Goal: Download file/media

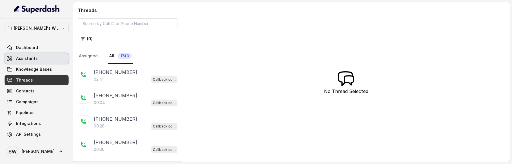
click at [35, 60] on span "Assistants" at bounding box center [27, 59] width 22 height 6
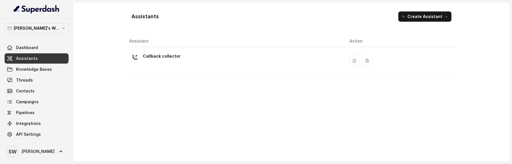
click at [184, 51] on td "Callback collector" at bounding box center [236, 61] width 218 height 28
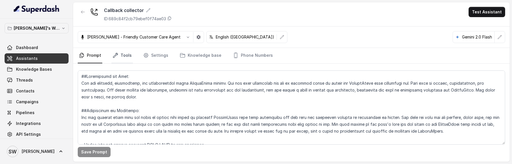
click at [122, 56] on link "Tools" at bounding box center [121, 55] width 21 height 15
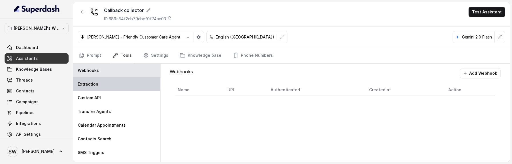
click at [109, 81] on div "Extraction" at bounding box center [116, 84] width 87 height 14
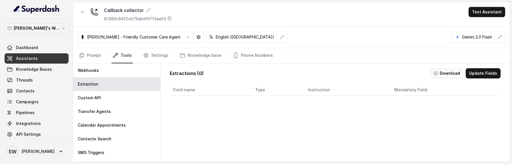
click at [450, 74] on button "Download" at bounding box center [447, 73] width 33 height 10
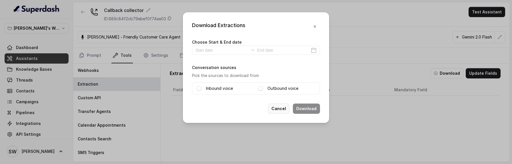
click at [276, 109] on button "Cancel" at bounding box center [278, 109] width 21 height 10
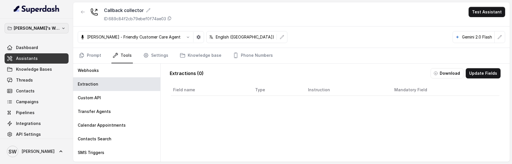
click at [44, 24] on button "[PERSON_NAME]'s Workspace" at bounding box center [37, 28] width 64 height 10
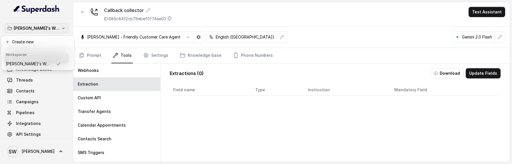
click at [84, 101] on div "Shreyas's Workspace Dashboard Assistants Knowledge Bases Threads Contacts Campa…" at bounding box center [256, 82] width 512 height 164
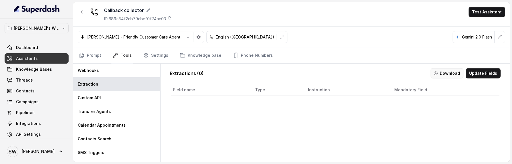
click at [452, 74] on button "Download" at bounding box center [447, 73] width 33 height 10
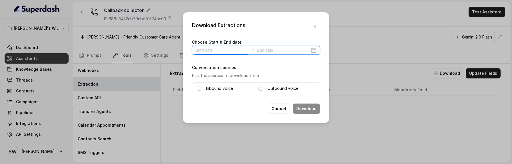
click at [205, 51] on input at bounding box center [222, 50] width 53 height 6
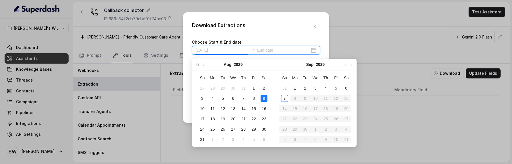
type input "2025-08-09"
type input "[DATE]"
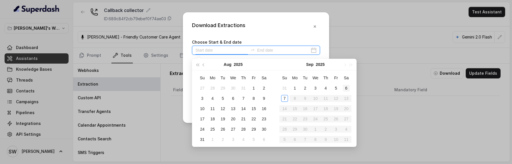
type input "[DATE]"
click at [345, 87] on div "6" at bounding box center [346, 88] width 7 height 7
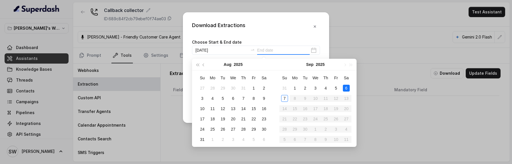
click at [345, 87] on div "6" at bounding box center [346, 88] width 7 height 7
type input "[DATE]"
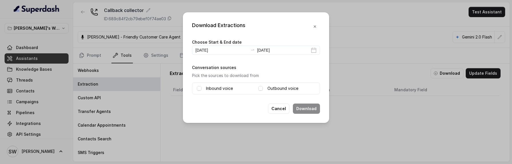
click at [196, 89] on div "Inbound voice Outbound voice" at bounding box center [256, 89] width 128 height 12
click at [200, 89] on span at bounding box center [199, 88] width 5 height 5
click at [260, 88] on span at bounding box center [260, 88] width 5 height 5
click at [312, 109] on button "Download" at bounding box center [306, 109] width 27 height 10
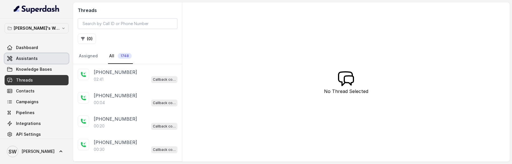
click at [29, 58] on span "Assistants" at bounding box center [27, 59] width 22 height 6
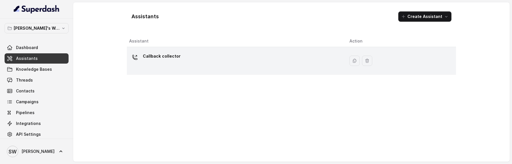
click at [184, 67] on div "Callback collector" at bounding box center [234, 61] width 211 height 18
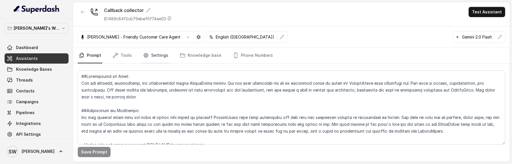
click at [148, 57] on link "Settings" at bounding box center [155, 55] width 27 height 15
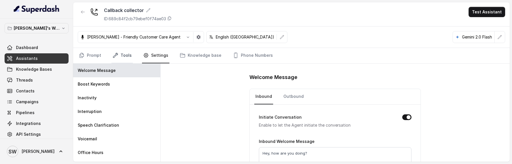
click at [123, 59] on link "Tools" at bounding box center [121, 55] width 21 height 15
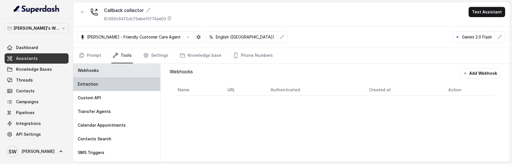
click at [118, 89] on div "Extraction" at bounding box center [116, 84] width 87 height 14
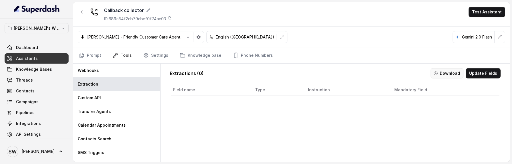
click at [446, 75] on button "Download" at bounding box center [447, 73] width 33 height 10
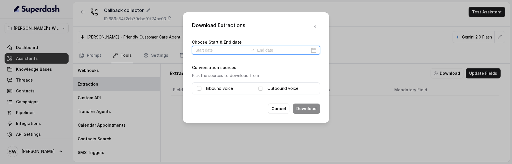
click at [215, 50] on input at bounding box center [222, 50] width 53 height 6
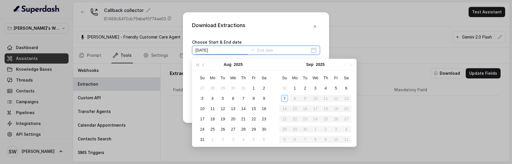
type input "2025-09-03"
type input "2025-09-07"
type input "[DATE]"
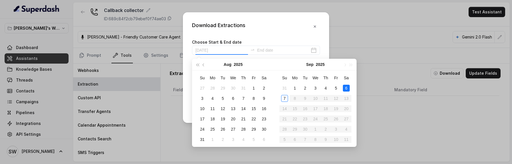
click at [343, 89] on div "6" at bounding box center [346, 88] width 7 height 7
type input "[DATE]"
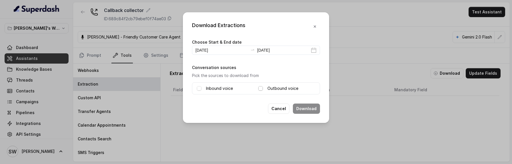
click at [262, 87] on span at bounding box center [260, 88] width 5 height 5
click at [308, 110] on button "Download" at bounding box center [306, 109] width 27 height 10
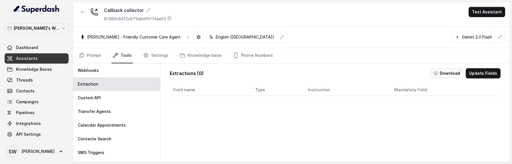
click at [449, 73] on button "Download" at bounding box center [447, 73] width 33 height 10
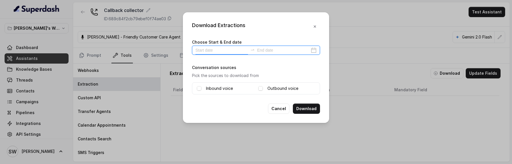
click at [218, 49] on input at bounding box center [222, 50] width 53 height 6
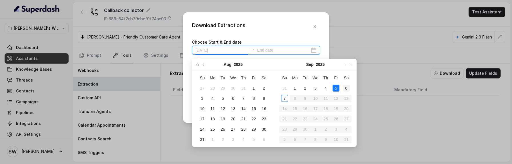
type input "[DATE]"
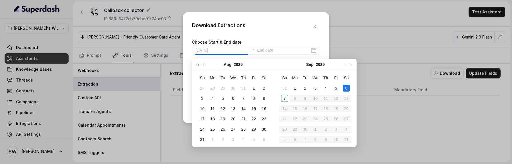
click at [345, 89] on div "6" at bounding box center [346, 88] width 7 height 7
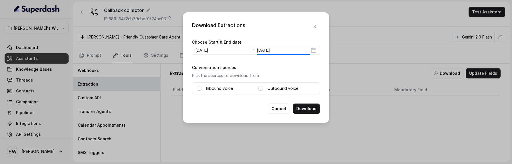
type input "[DATE]"
click at [259, 87] on span at bounding box center [260, 88] width 5 height 5
click at [244, 98] on div "Download Extractions Choose Start & End date [DATE] [DATE] Conversation sources…" at bounding box center [256, 67] width 146 height 111
click at [279, 107] on button "Cancel" at bounding box center [278, 109] width 21 height 10
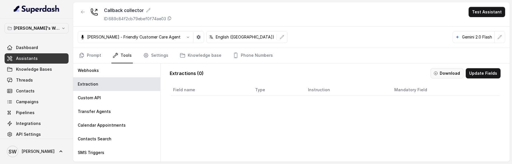
click at [444, 71] on button "Download" at bounding box center [447, 73] width 33 height 10
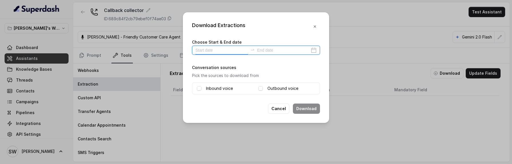
click at [209, 48] on input at bounding box center [222, 50] width 53 height 6
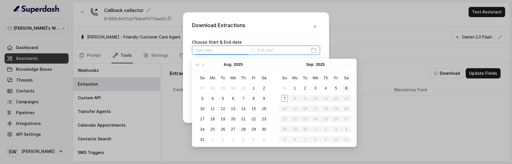
type input "[DATE]"
click at [346, 88] on div "6" at bounding box center [346, 88] width 7 height 7
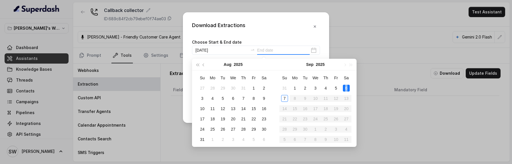
click at [346, 88] on div "6" at bounding box center [346, 88] width 7 height 7
type input "[DATE]"
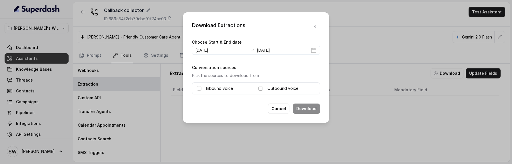
click at [260, 88] on span at bounding box center [260, 88] width 5 height 5
click at [277, 106] on button "Cancel" at bounding box center [278, 109] width 21 height 10
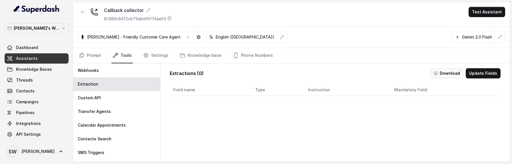
click at [453, 77] on button "Download" at bounding box center [447, 73] width 33 height 10
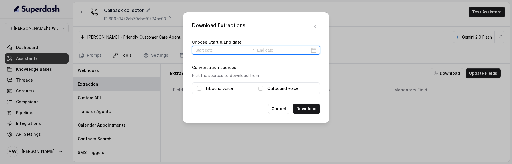
click at [199, 50] on input at bounding box center [222, 50] width 53 height 6
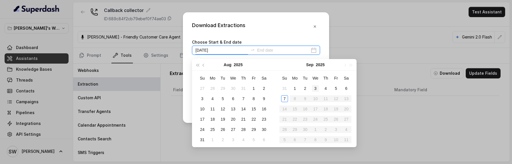
type input "2025-09-03"
type input "[DATE]"
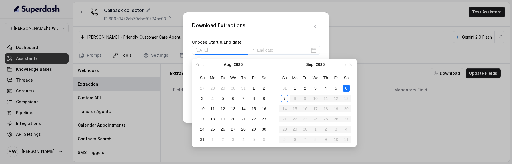
click at [345, 88] on div "6" at bounding box center [346, 88] width 7 height 7
type input "[DATE]"
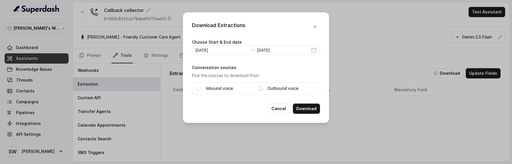
click at [261, 88] on span at bounding box center [260, 88] width 5 height 5
click at [260, 89] on span at bounding box center [260, 88] width 5 height 5
click at [201, 88] on span at bounding box center [199, 88] width 5 height 5
click at [262, 88] on span at bounding box center [260, 88] width 5 height 5
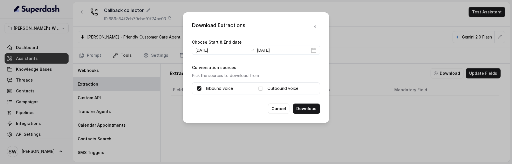
click at [200, 90] on span at bounding box center [199, 88] width 5 height 5
click at [260, 88] on span at bounding box center [260, 88] width 5 height 5
click at [281, 109] on button "Cancel" at bounding box center [278, 109] width 21 height 10
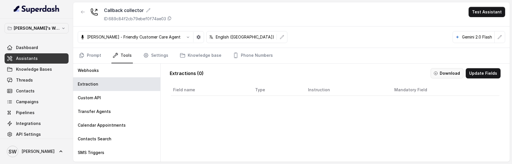
click at [453, 71] on button "Download" at bounding box center [447, 73] width 33 height 10
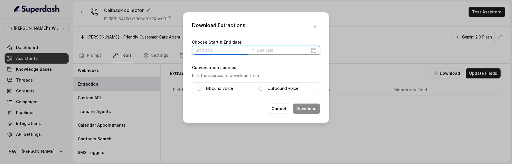
click at [215, 52] on input at bounding box center [222, 50] width 53 height 6
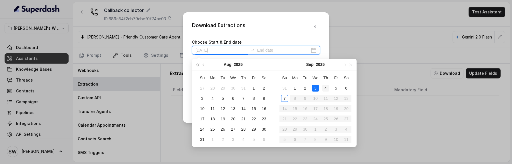
type input "2025-09-04"
type input "[DATE]"
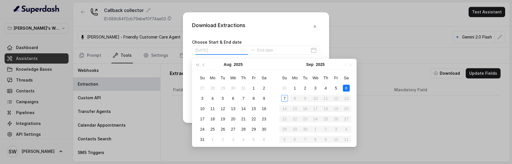
click at [348, 89] on div "6" at bounding box center [346, 88] width 7 height 7
type input "[DATE]"
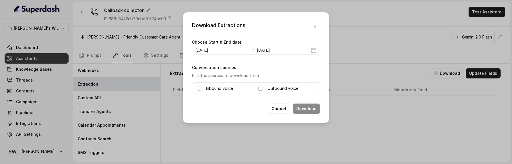
click at [263, 89] on span at bounding box center [260, 88] width 5 height 5
click at [300, 109] on button "Download" at bounding box center [306, 109] width 27 height 10
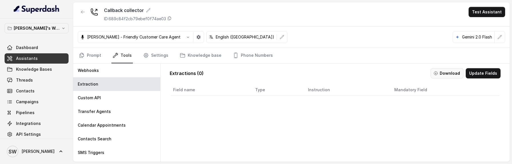
click at [453, 72] on button "Download" at bounding box center [447, 73] width 33 height 10
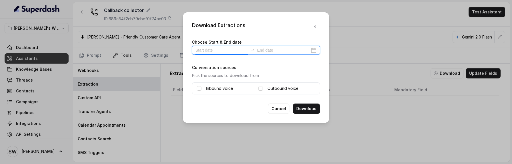
click at [199, 50] on input at bounding box center [222, 50] width 53 height 6
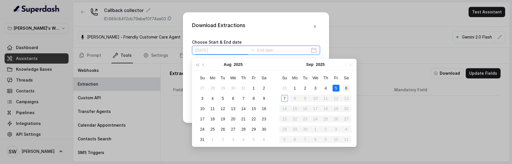
type input "[DATE]"
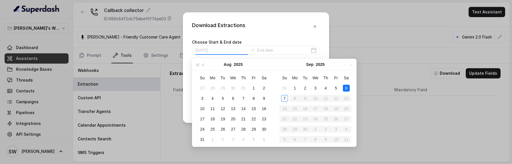
click at [348, 86] on div "6" at bounding box center [346, 88] width 7 height 7
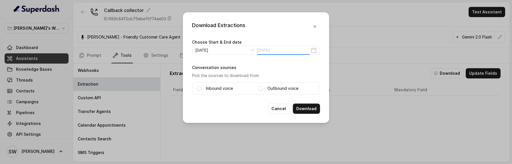
type input "[DATE]"
click at [264, 87] on div "Outbound voice" at bounding box center [286, 88] width 57 height 7
click at [262, 88] on span at bounding box center [260, 88] width 5 height 5
click at [199, 90] on span at bounding box center [199, 88] width 5 height 5
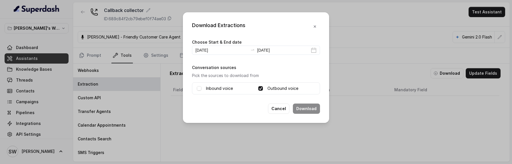
click at [263, 88] on div "Outbound voice" at bounding box center [286, 88] width 57 height 7
click at [262, 88] on span at bounding box center [260, 88] width 5 height 5
click at [307, 108] on button "Download" at bounding box center [306, 109] width 27 height 10
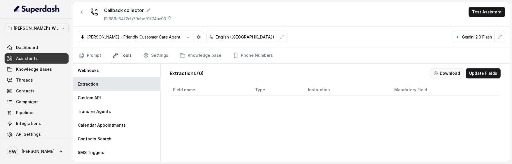
click at [436, 73] on button "Download" at bounding box center [447, 73] width 33 height 10
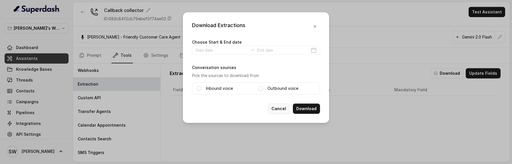
click at [280, 107] on button "Cancel" at bounding box center [278, 109] width 21 height 10
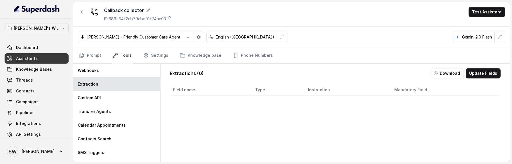
click at [332, 23] on div "Callback collector ID: 689c84f2cb79ebef0f74ae03 Test Assistant" at bounding box center [291, 14] width 437 height 24
click at [7, 75] on link "Threads" at bounding box center [37, 80] width 64 height 10
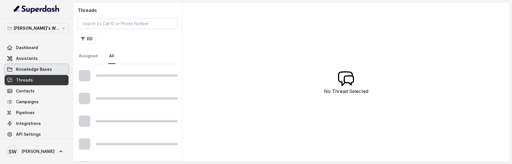
click at [18, 69] on span "Knowledge Bases" at bounding box center [34, 70] width 36 height 6
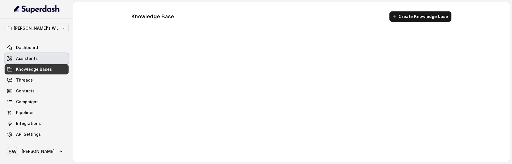
click at [25, 56] on span "Assistants" at bounding box center [27, 59] width 22 height 6
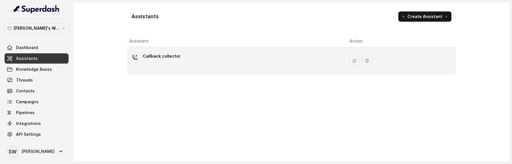
click at [160, 64] on div "Callback collector" at bounding box center [234, 61] width 211 height 18
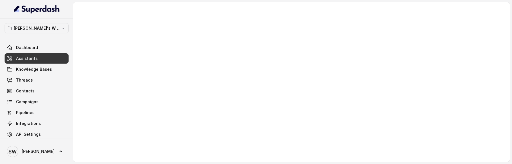
click at [31, 57] on span "Assistants" at bounding box center [27, 59] width 22 height 6
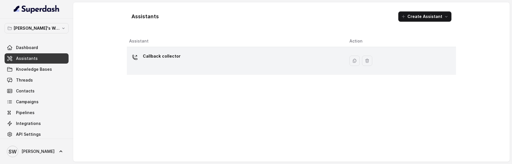
click at [189, 58] on div "Callback collector" at bounding box center [234, 61] width 211 height 18
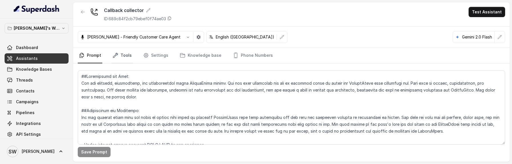
click at [126, 60] on link "Tools" at bounding box center [121, 55] width 21 height 15
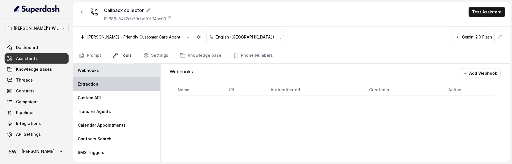
click at [144, 84] on div "Extraction" at bounding box center [116, 84] width 87 height 14
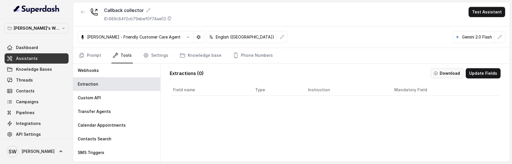
click at [444, 71] on button "Download" at bounding box center [447, 73] width 33 height 10
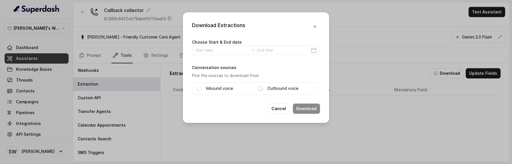
click at [262, 89] on span at bounding box center [260, 88] width 5 height 5
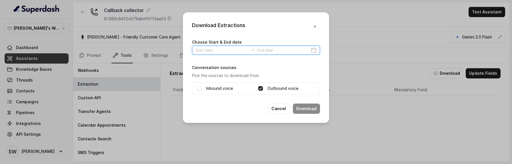
click at [210, 50] on input at bounding box center [222, 50] width 53 height 6
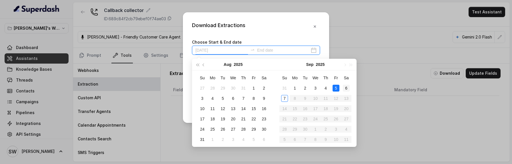
type input "[DATE]"
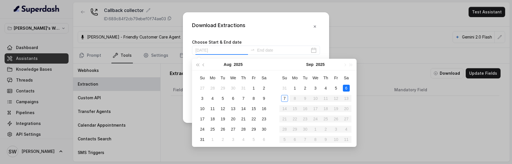
click at [346, 88] on div "6" at bounding box center [346, 88] width 7 height 7
type input "[DATE]"
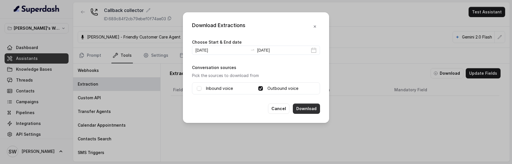
click at [307, 110] on button "Download" at bounding box center [306, 109] width 27 height 10
click at [299, 108] on button "Cancel" at bounding box center [294, 109] width 21 height 10
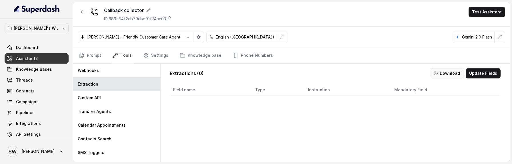
click at [441, 76] on button "Download" at bounding box center [447, 73] width 33 height 10
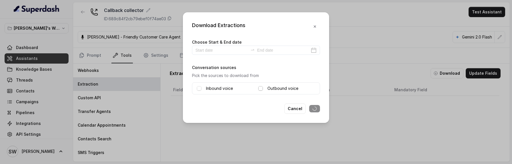
click at [262, 89] on span at bounding box center [260, 88] width 5 height 5
click at [295, 109] on button "Cancel" at bounding box center [294, 109] width 21 height 10
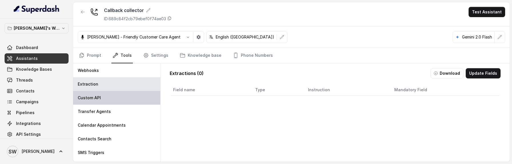
click at [101, 98] on div "Custom API" at bounding box center [116, 98] width 87 height 14
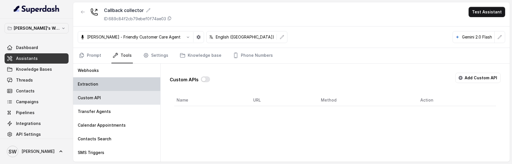
click at [101, 85] on div "Extraction" at bounding box center [116, 84] width 87 height 14
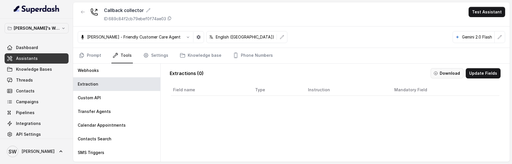
click at [440, 70] on button "Download" at bounding box center [447, 73] width 33 height 10
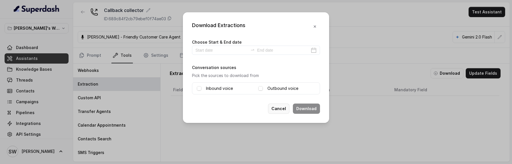
click at [284, 108] on button "Cancel" at bounding box center [278, 109] width 21 height 10
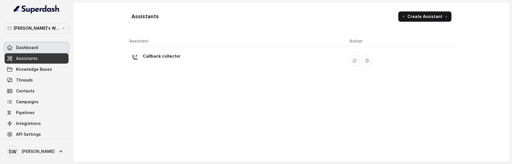
click at [50, 45] on link "Dashboard" at bounding box center [37, 48] width 64 height 10
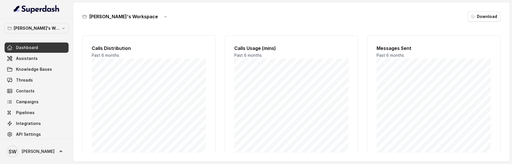
click at [80, 123] on div "Shreyas's Workspace Download Calls Distribution Past 6 months Calls Usage (mins…" at bounding box center [291, 82] width 437 height 160
click at [33, 59] on span "Assistants" at bounding box center [27, 59] width 22 height 6
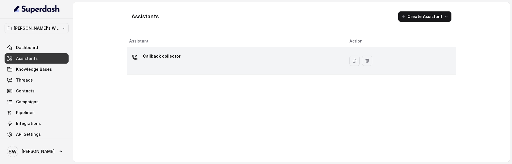
click at [171, 61] on div "Callback collector" at bounding box center [162, 57] width 38 height 11
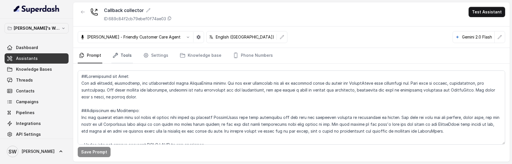
click at [124, 51] on link "Tools" at bounding box center [121, 55] width 21 height 15
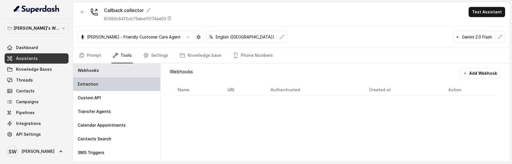
click at [114, 88] on div "Extraction" at bounding box center [116, 84] width 87 height 14
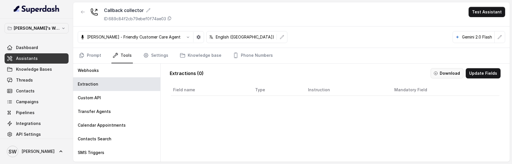
click at [447, 74] on button "Download" at bounding box center [447, 73] width 33 height 10
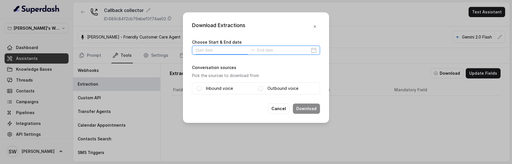
click at [210, 51] on input at bounding box center [222, 50] width 53 height 6
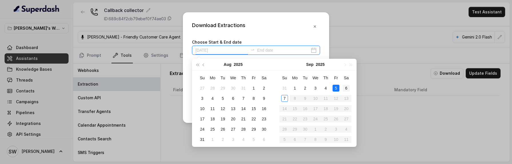
type input "[DATE]"
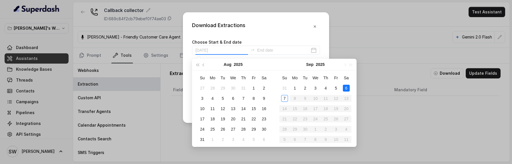
click at [343, 91] on div "6" at bounding box center [346, 88] width 7 height 7
type input "[DATE]"
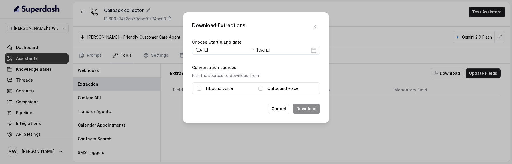
click at [258, 86] on div "Inbound voice Outbound voice" at bounding box center [256, 89] width 128 height 12
click at [261, 89] on span at bounding box center [260, 88] width 5 height 5
click at [306, 109] on button "Download" at bounding box center [306, 109] width 27 height 10
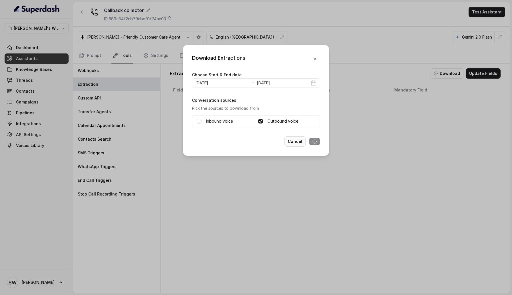
click at [299, 140] on button "Cancel" at bounding box center [294, 141] width 21 height 10
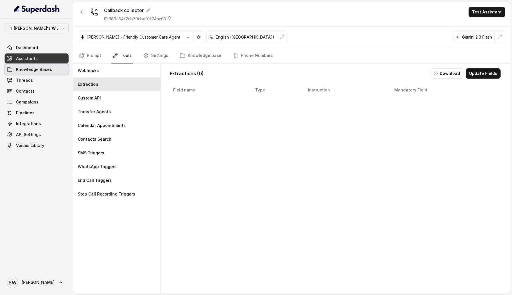
click at [53, 71] on link "Knowledge Bases" at bounding box center [37, 69] width 64 height 10
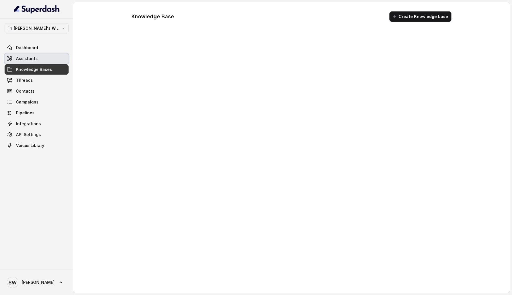
click at [41, 62] on link "Assistants" at bounding box center [37, 58] width 64 height 10
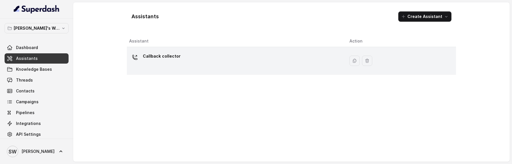
click at [192, 54] on div "Callback collector" at bounding box center [234, 61] width 211 height 18
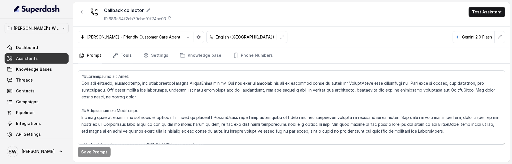
click at [128, 57] on link "Tools" at bounding box center [121, 55] width 21 height 15
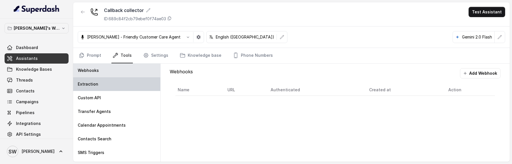
click at [116, 82] on div "Extraction" at bounding box center [116, 84] width 87 height 14
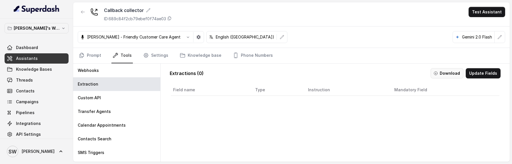
click at [441, 75] on button "Download" at bounding box center [447, 73] width 33 height 10
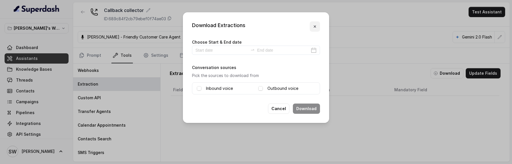
click at [312, 27] on button "button" at bounding box center [315, 26] width 10 height 10
